Goal: Task Accomplishment & Management: Use online tool/utility

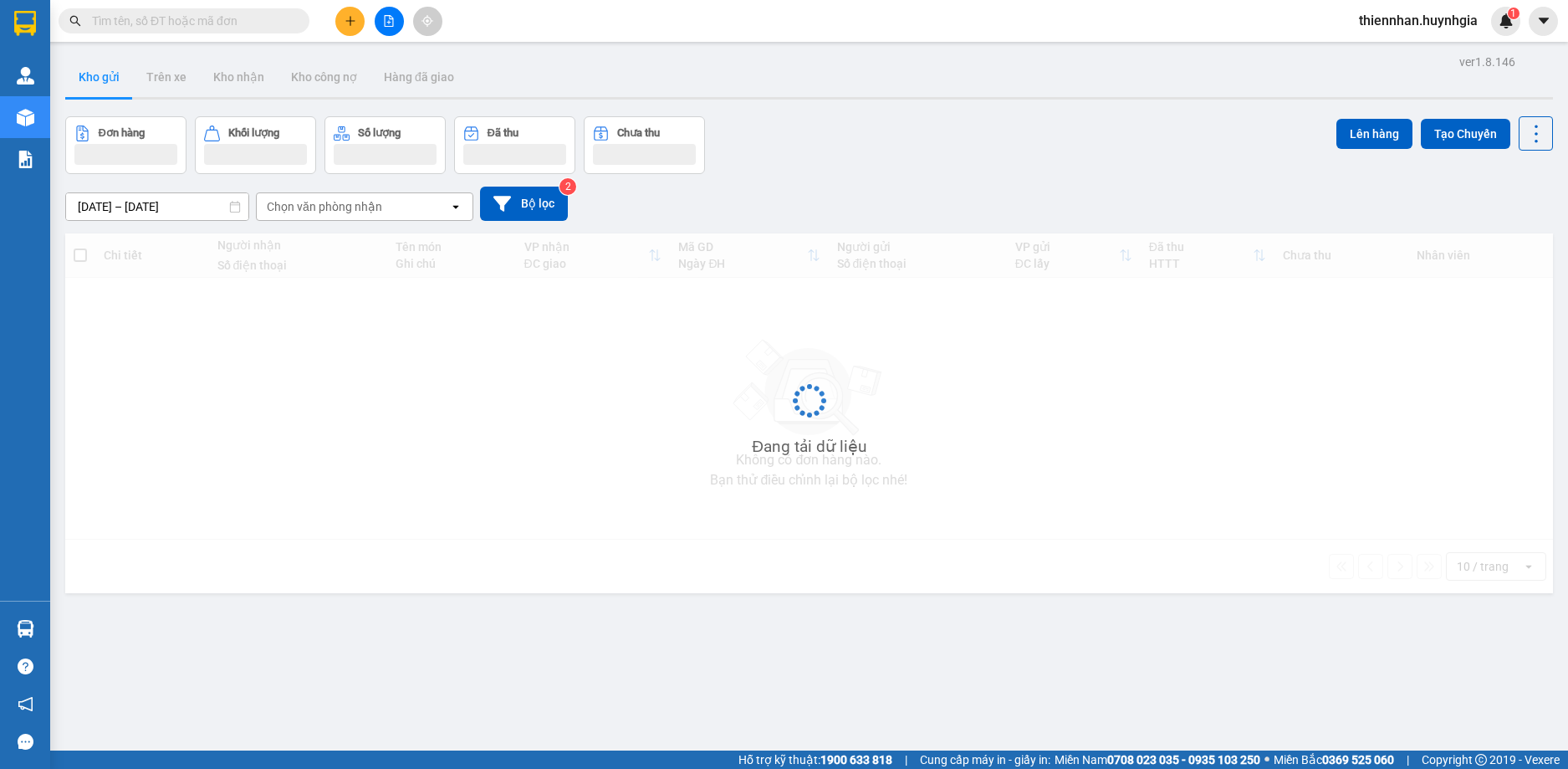
drag, startPoint x: 395, startPoint y: 33, endPoint x: 532, endPoint y: 13, distance: 138.5
click at [532, 13] on div "Kết quả tìm kiếm ( 0 ) Bộ lọc No Data thiennhan.huynhgia 1" at bounding box center [784, 20] width 1568 height 42
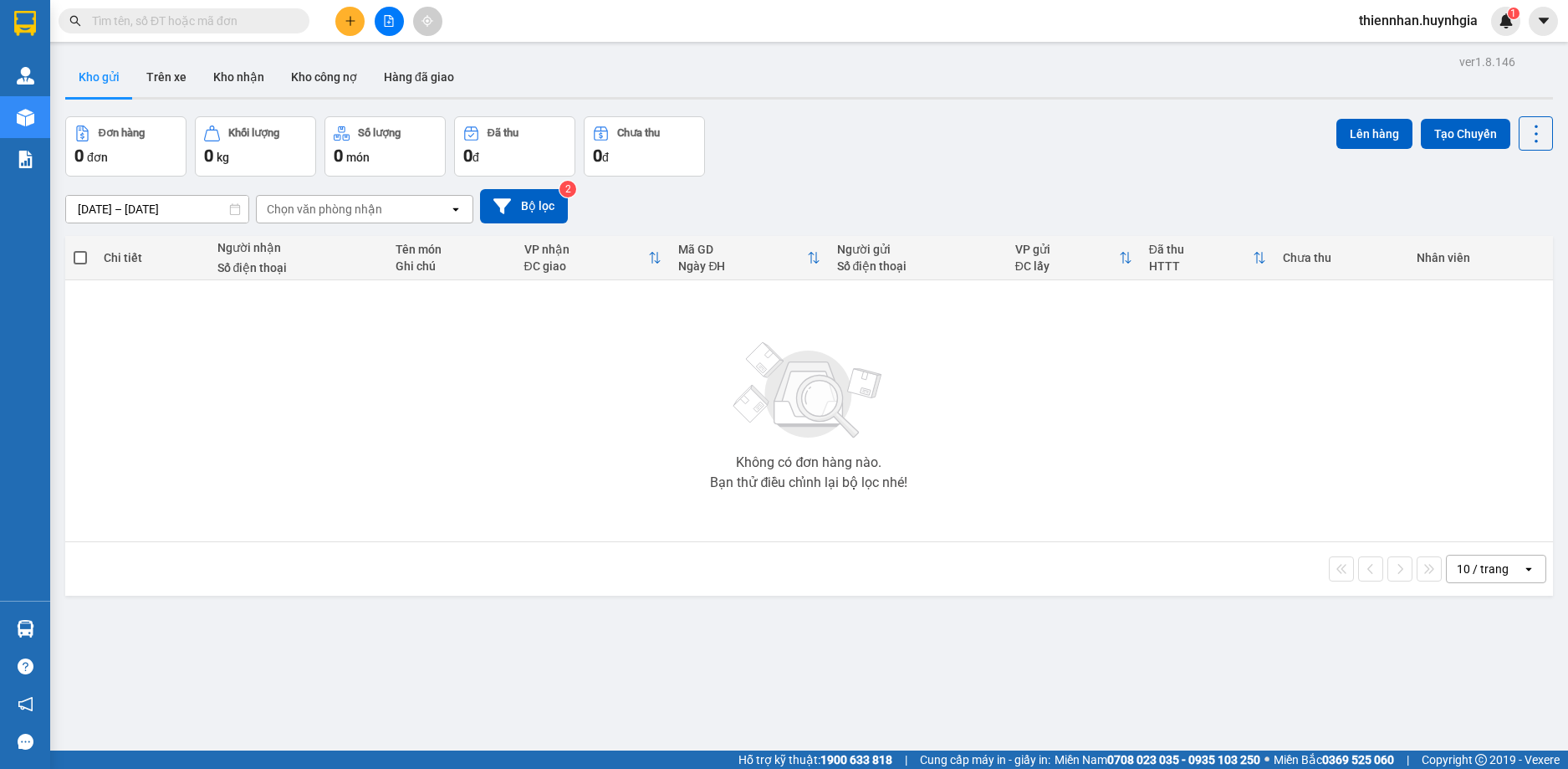
click at [387, 20] on icon "file-add" at bounding box center [389, 21] width 12 height 12
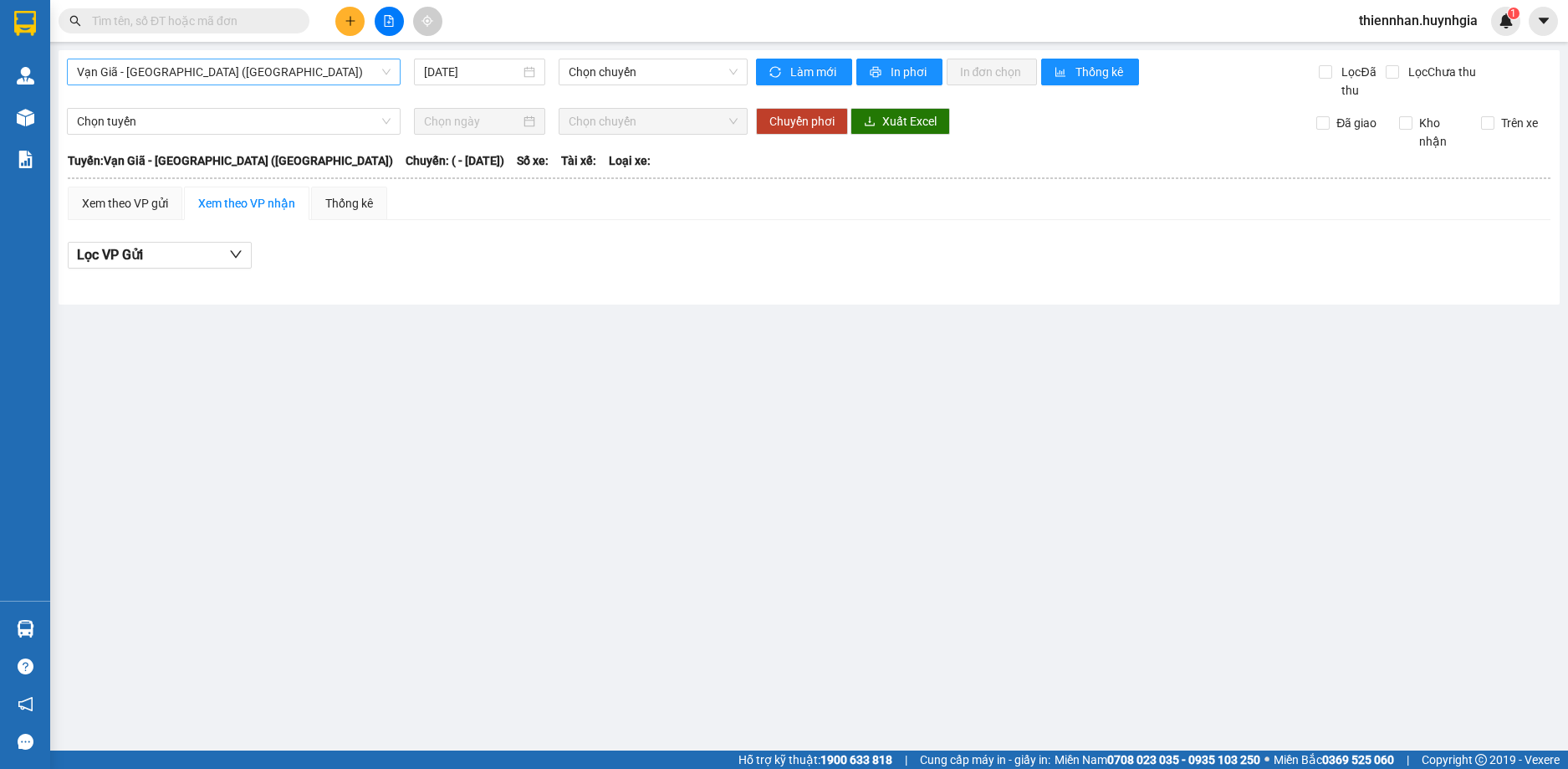
click at [274, 73] on span "Vạn Giã - [GEOGRAPHIC_DATA] ([GEOGRAPHIC_DATA])" at bounding box center [233, 72] width 314 height 25
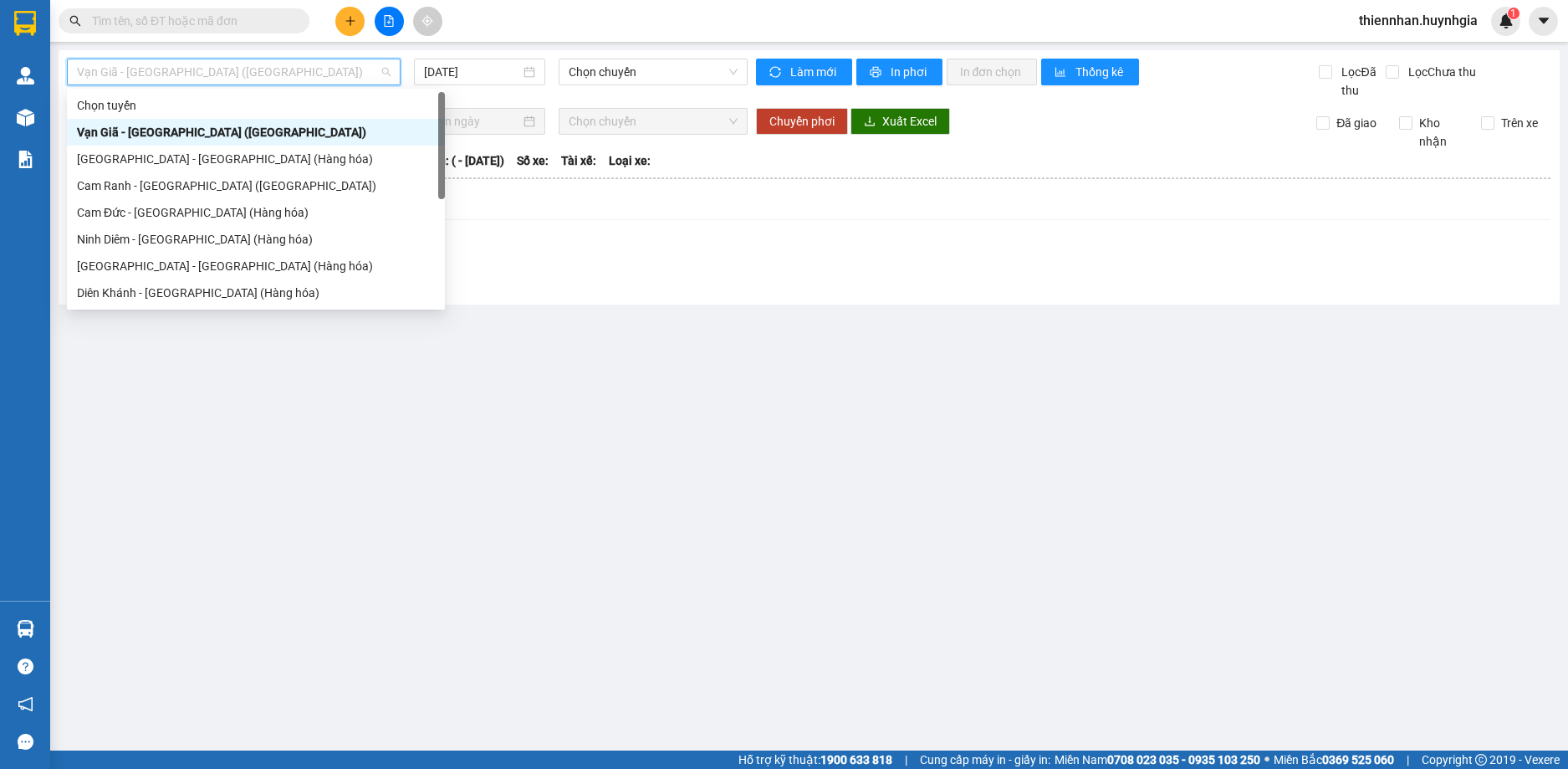
scroll to position [54, 0]
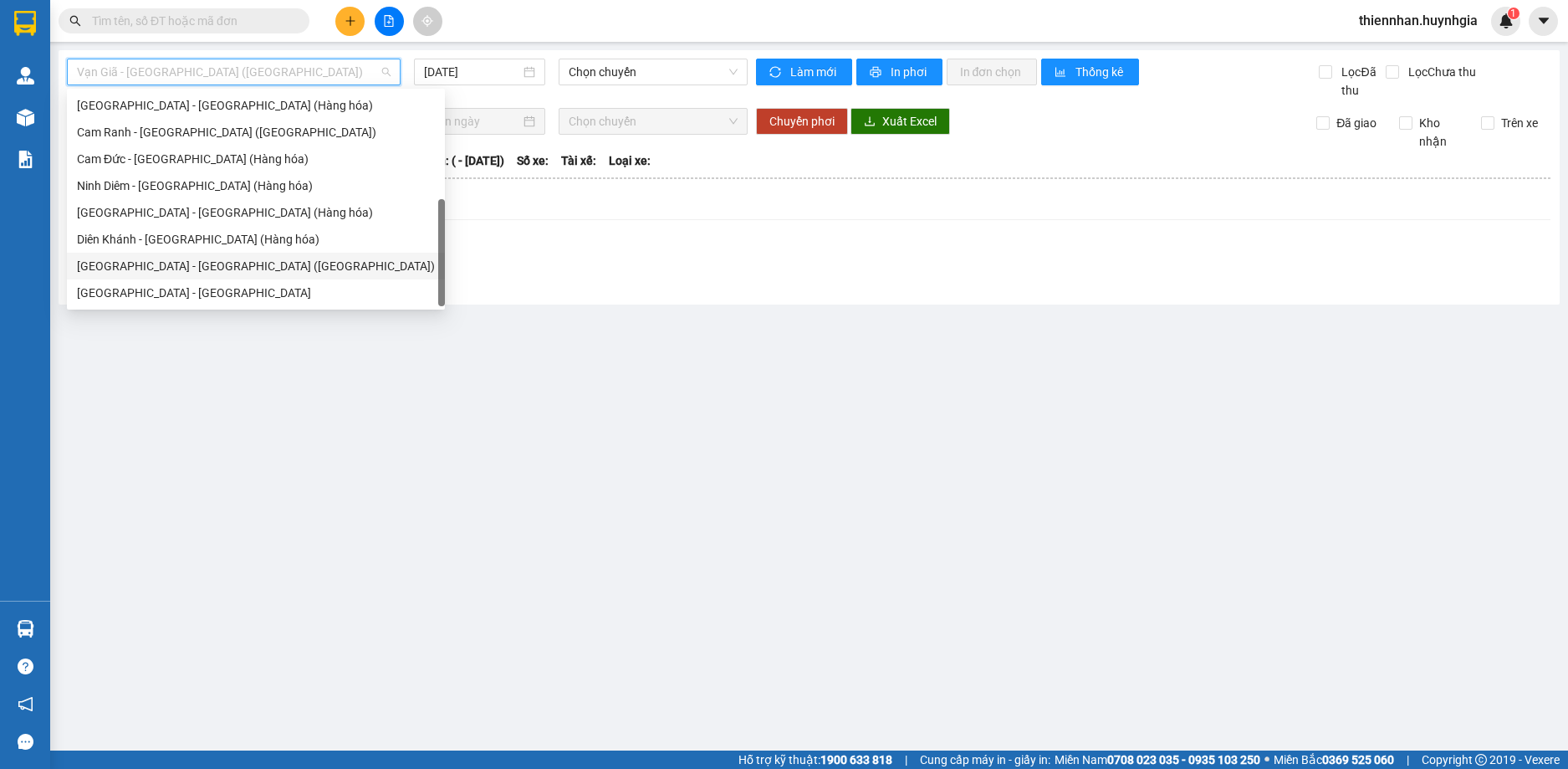
click at [208, 259] on div "[GEOGRAPHIC_DATA] - [GEOGRAPHIC_DATA] ([GEOGRAPHIC_DATA])" at bounding box center [256, 266] width 358 height 19
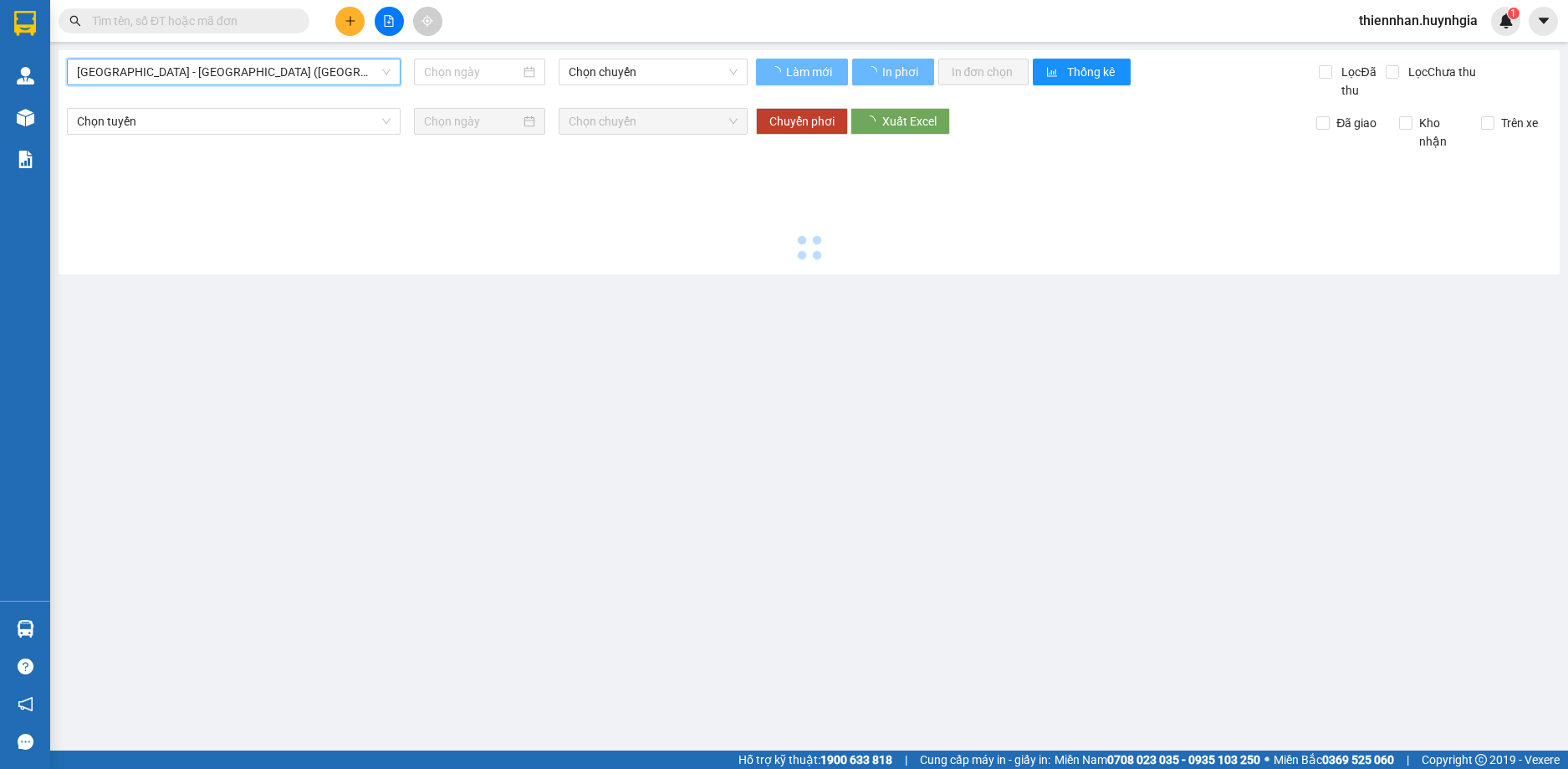
type input "[DATE]"
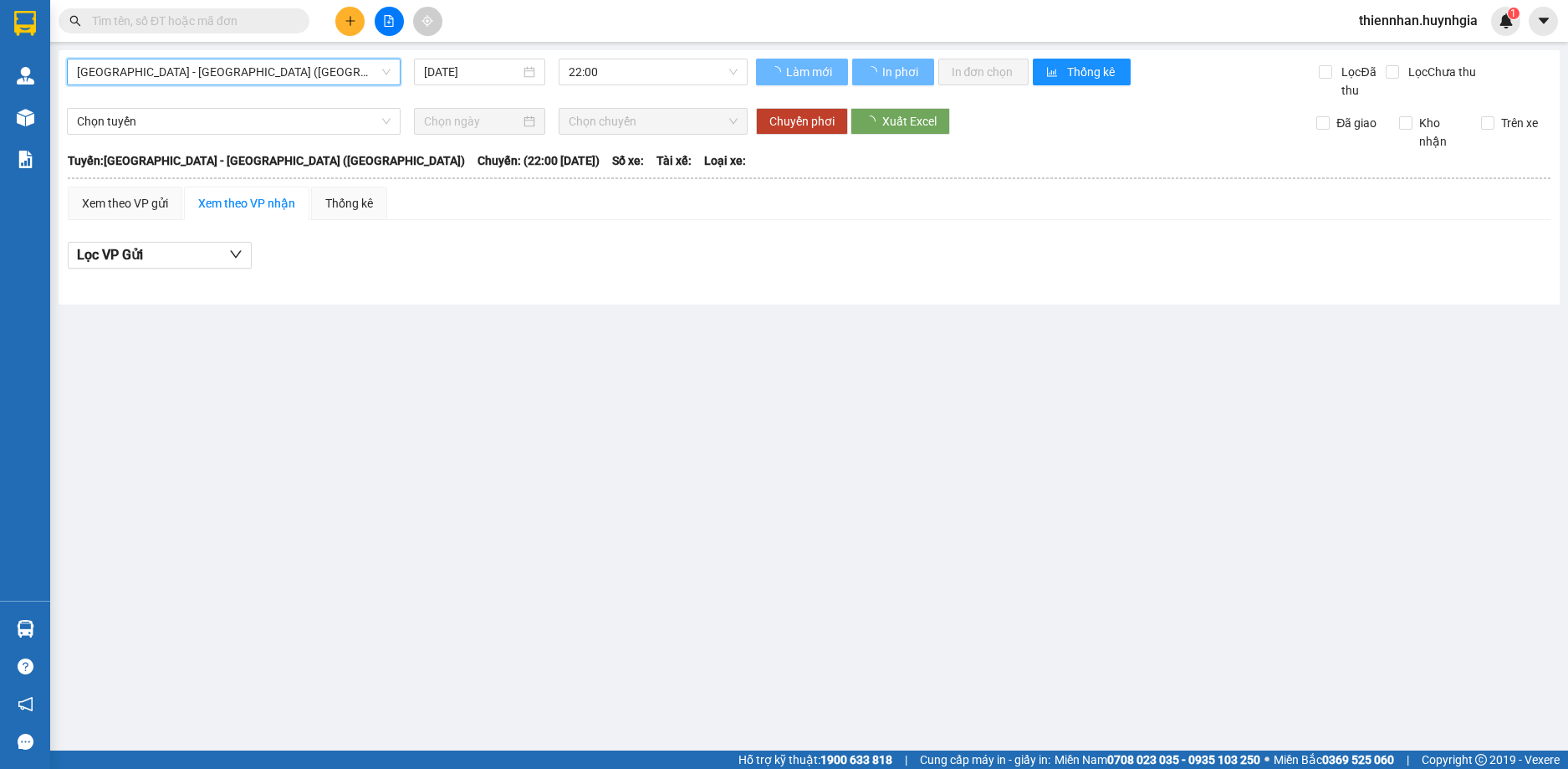
click at [474, 66] on input "[DATE]" at bounding box center [472, 72] width 96 height 19
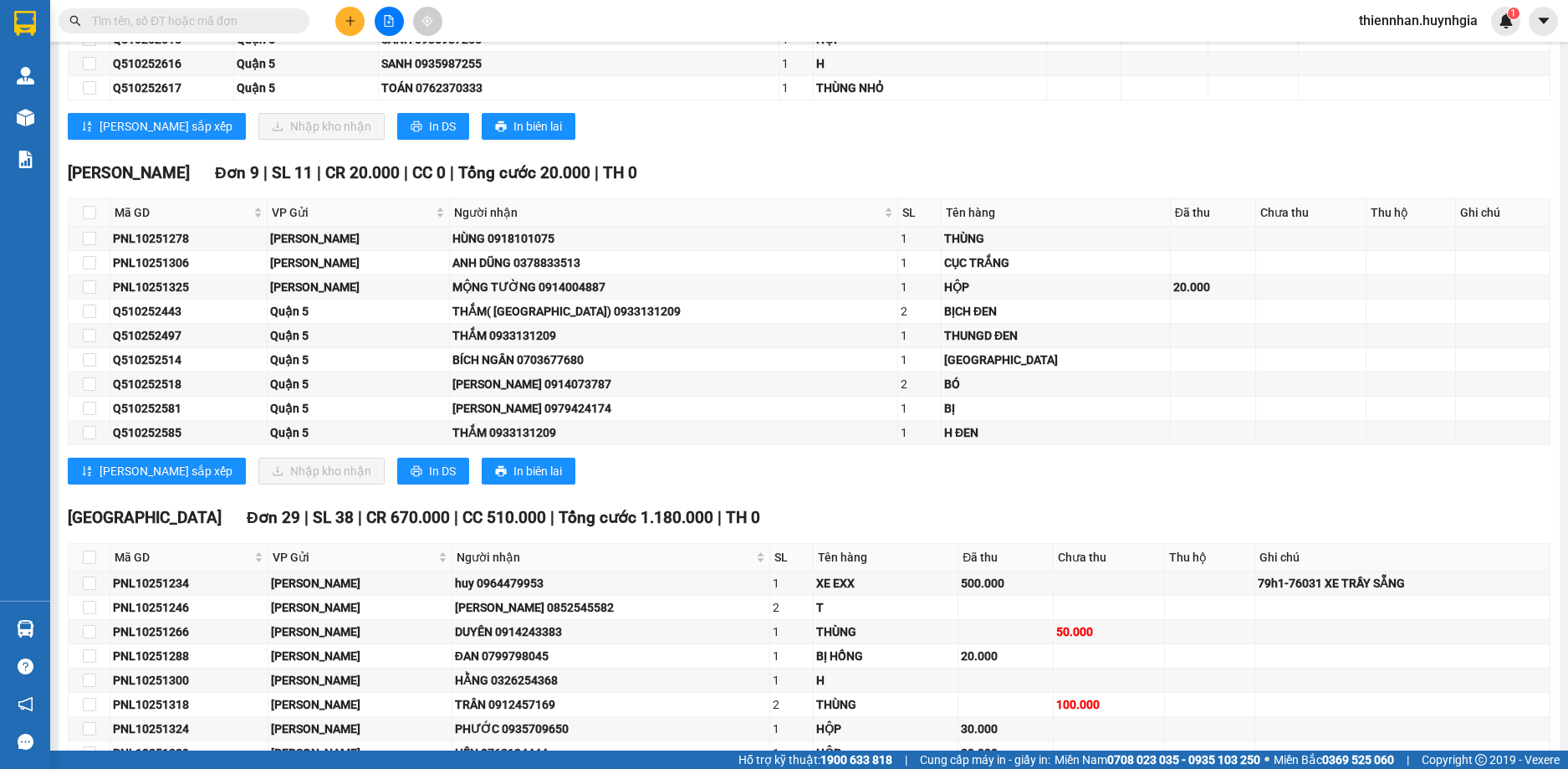
scroll to position [5021, 0]
